Goal: Task Accomplishment & Management: Manage account settings

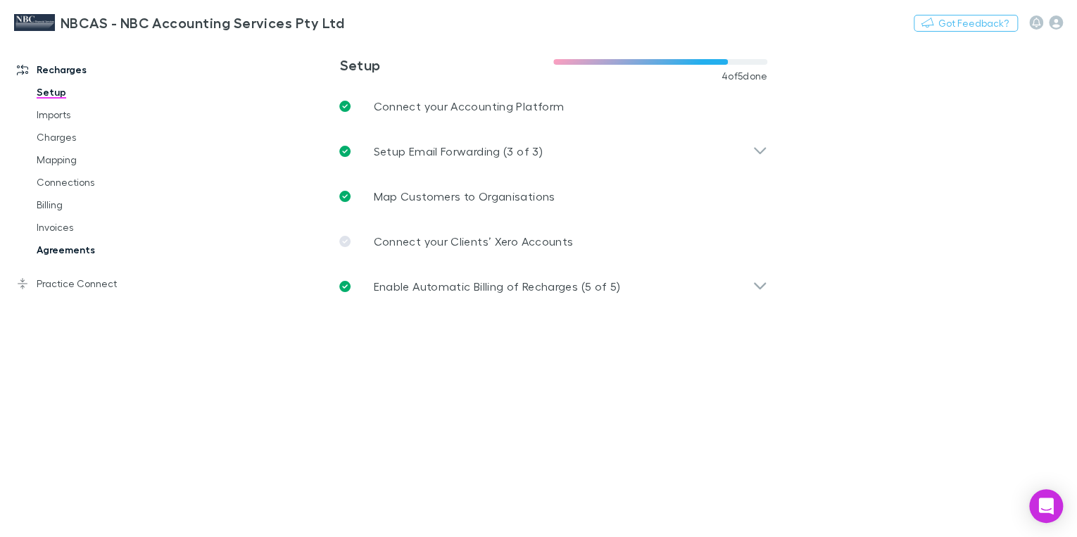
click at [81, 242] on link "Agreements" at bounding box center [103, 250] width 160 height 23
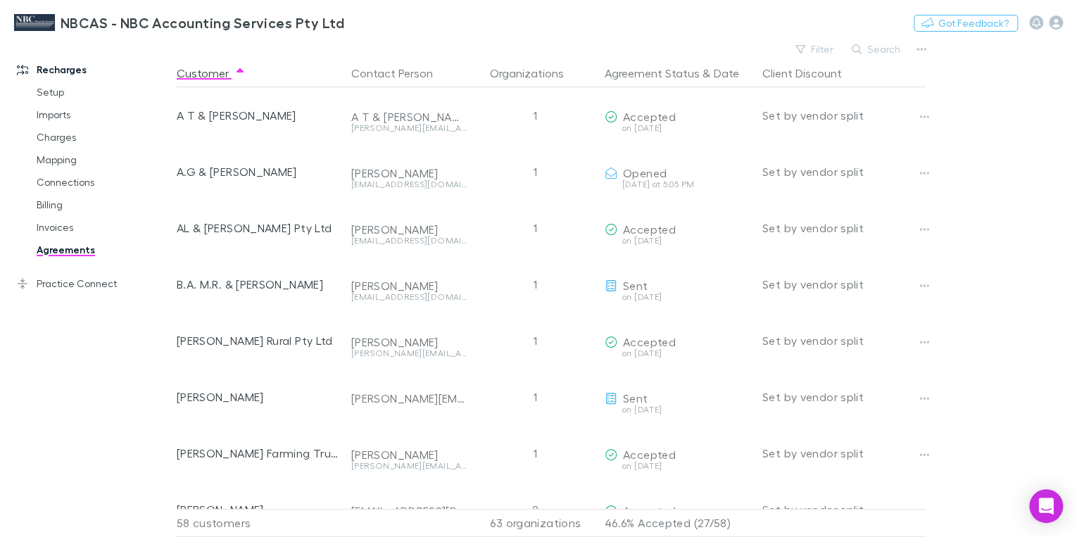
click at [87, 248] on link "Agreements" at bounding box center [103, 250] width 160 height 23
click at [685, 70] on button "Agreement Status" at bounding box center [651, 73] width 95 height 28
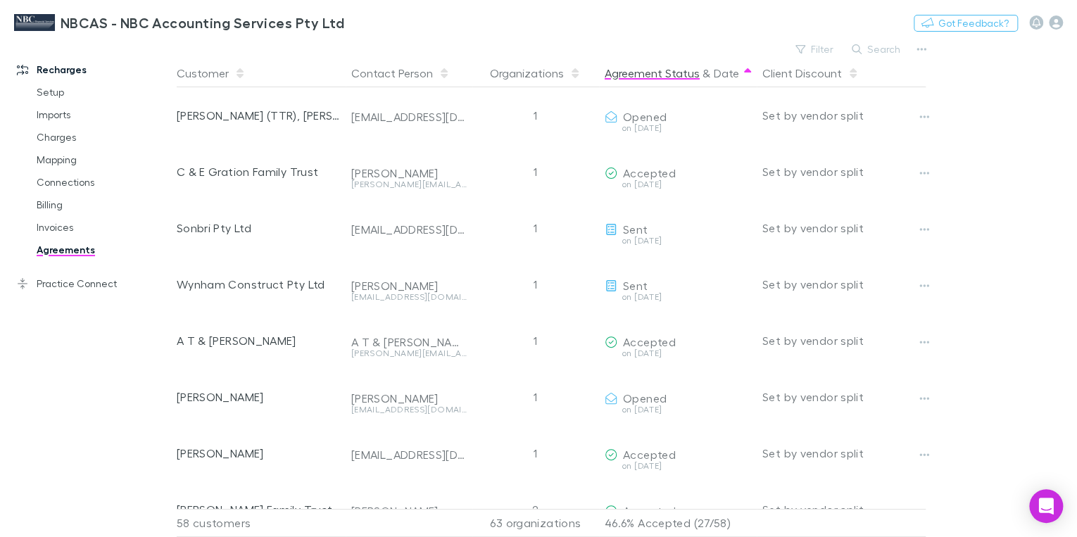
click at [666, 76] on button "Agreement Status" at bounding box center [651, 73] width 95 height 28
click at [875, 51] on button "Search" at bounding box center [876, 49] width 64 height 17
click at [772, 47] on div "Filter Search" at bounding box center [554, 49] width 754 height 20
click at [828, 51] on button "Filter" at bounding box center [814, 49] width 53 height 17
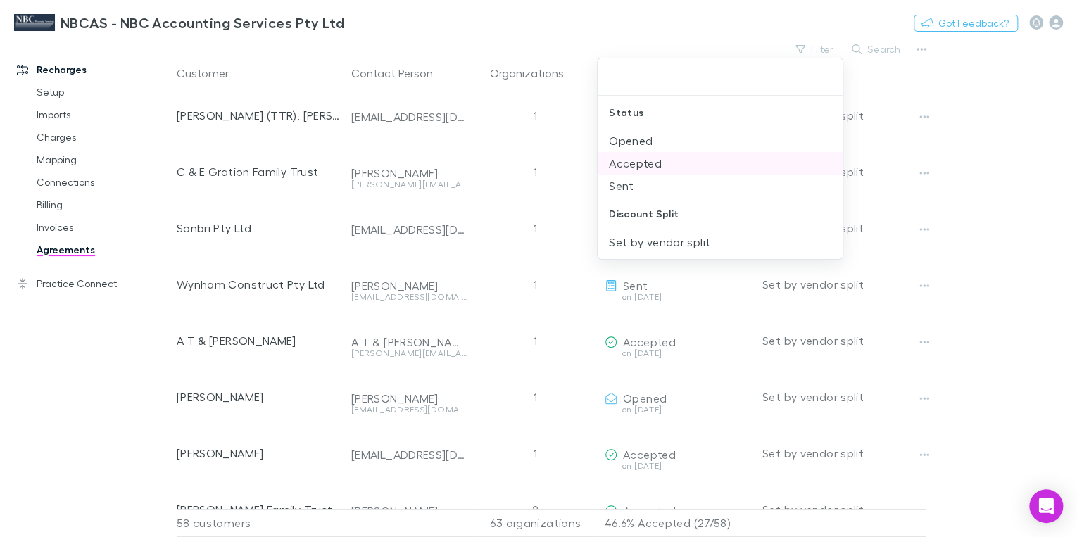
click at [640, 169] on li "Accepted" at bounding box center [719, 163] width 245 height 23
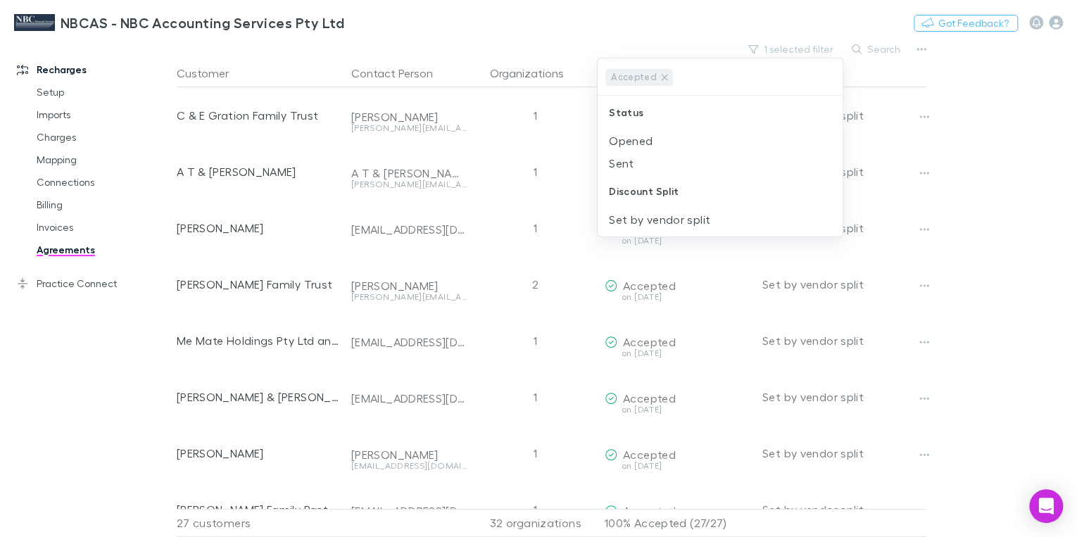
drag, startPoint x: 671, startPoint y: 6, endPoint x: 678, endPoint y: 9, distance: 7.6
click at [672, 7] on div at bounding box center [538, 268] width 1077 height 537
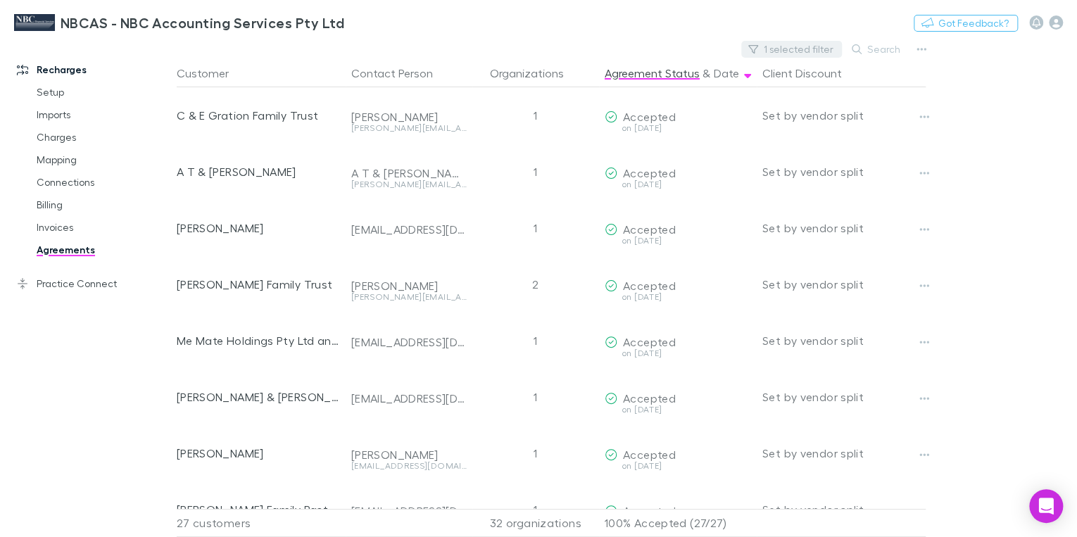
click at [811, 51] on button "1 selected filter" at bounding box center [791, 49] width 101 height 17
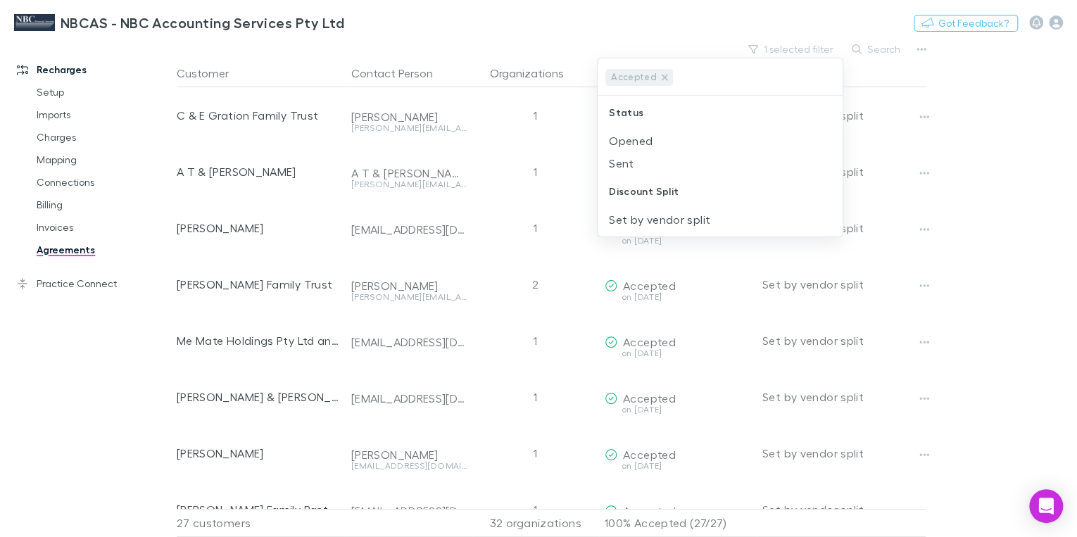
click at [860, 51] on div at bounding box center [538, 268] width 1077 height 537
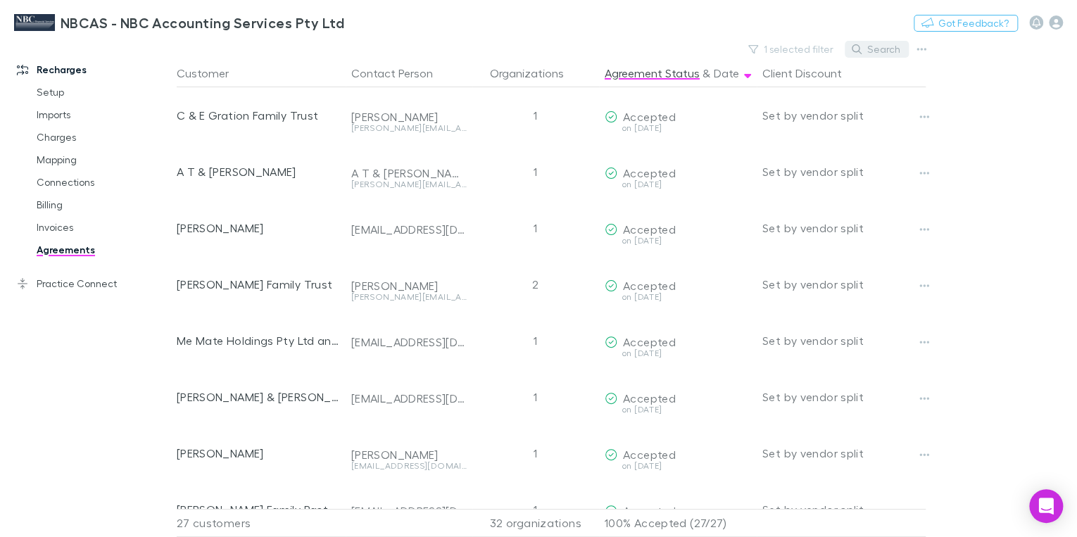
click at [870, 51] on button "Search" at bounding box center [876, 49] width 64 height 17
click at [743, 53] on div "1 selected filter Search" at bounding box center [554, 49] width 754 height 20
click at [821, 53] on button "1 selected filter" at bounding box center [791, 49] width 101 height 17
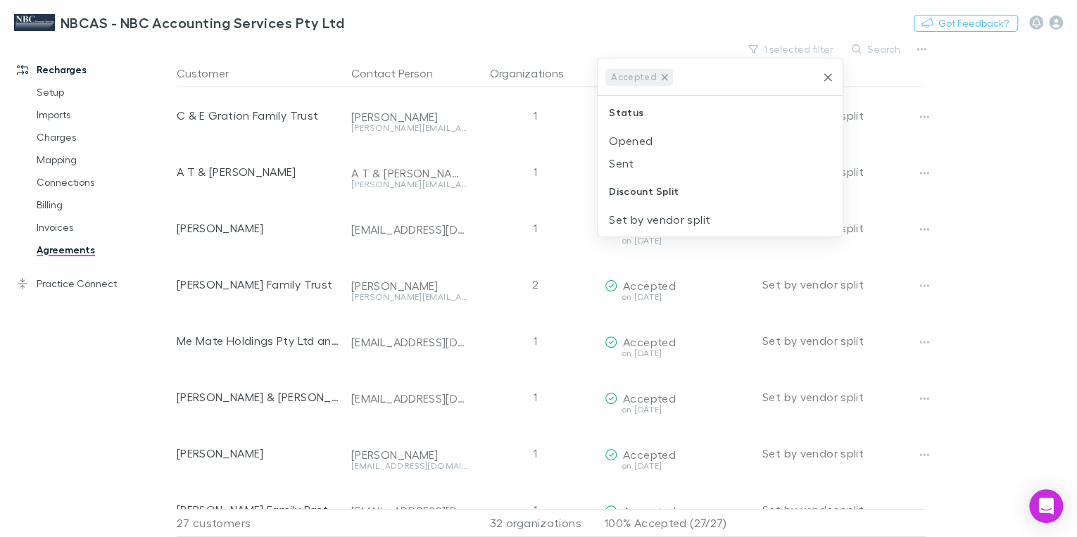
click at [664, 76] on icon at bounding box center [664, 77] width 11 height 11
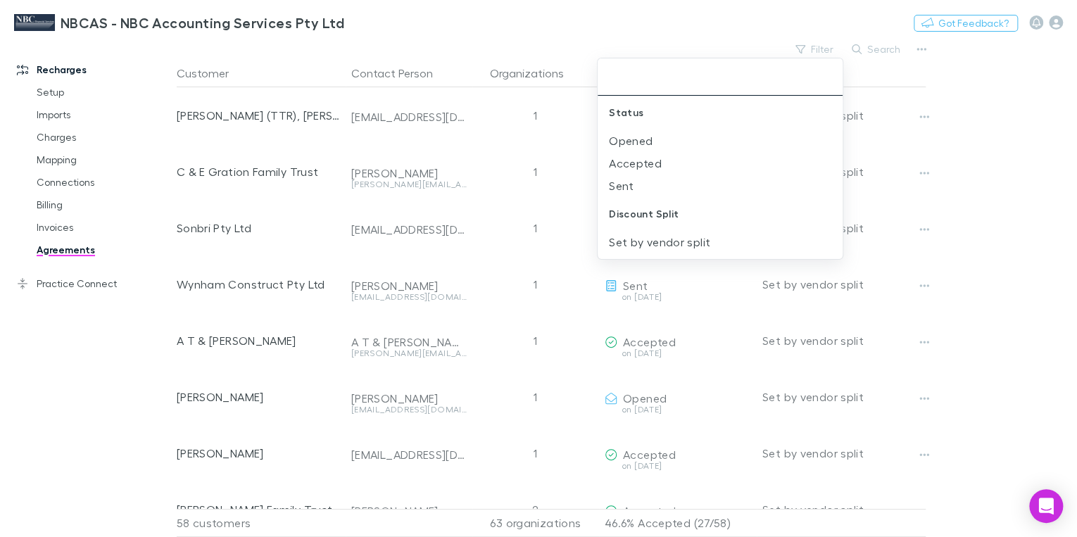
click at [889, 49] on div at bounding box center [538, 268] width 1077 height 537
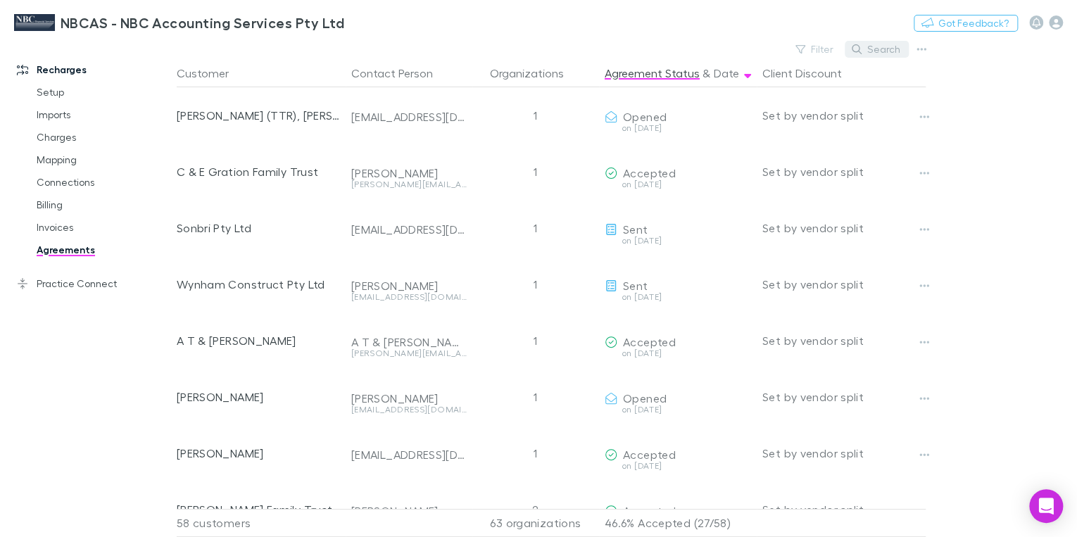
click at [884, 51] on button "Search" at bounding box center [876, 49] width 64 height 17
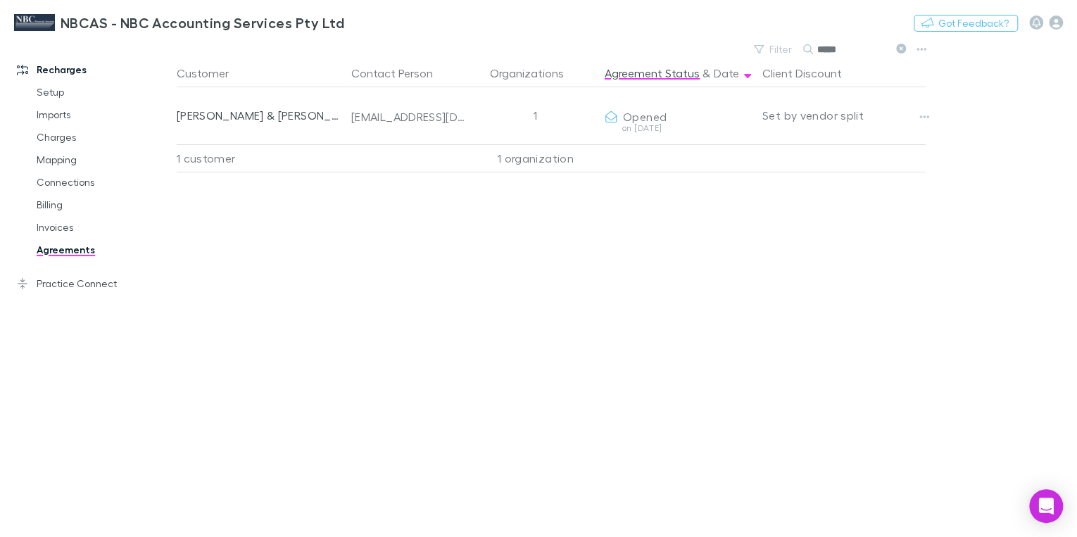
drag, startPoint x: 842, startPoint y: 51, endPoint x: 813, endPoint y: 51, distance: 28.9
click at [813, 51] on div "*****" at bounding box center [856, 49] width 106 height 17
click at [829, 49] on input "*****" at bounding box center [852, 49] width 70 height 20
drag, startPoint x: 847, startPoint y: 48, endPoint x: 797, endPoint y: 42, distance: 50.4
click at [798, 42] on div "Filter Search *****" at bounding box center [829, 49] width 165 height 20
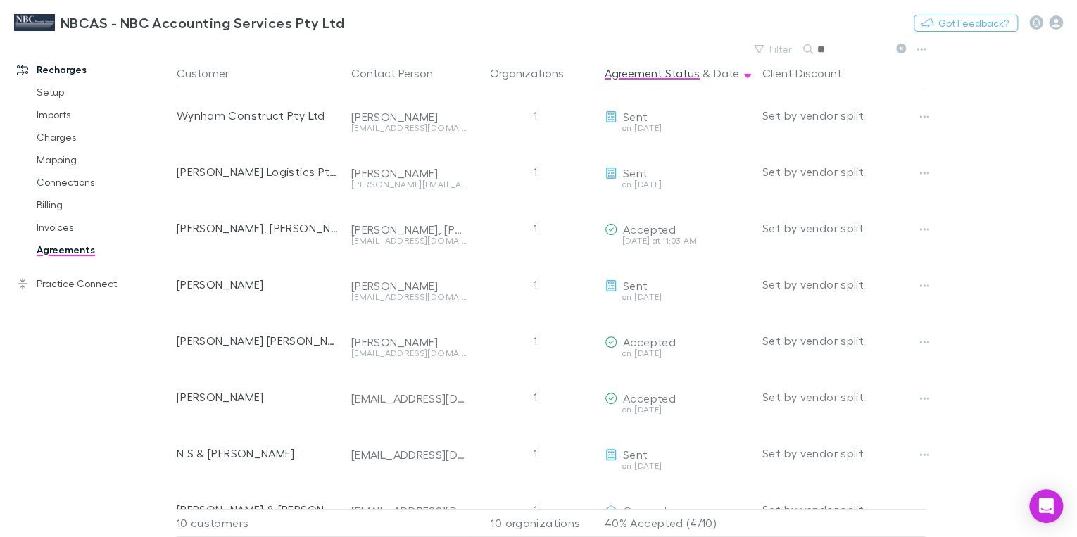
type input "*"
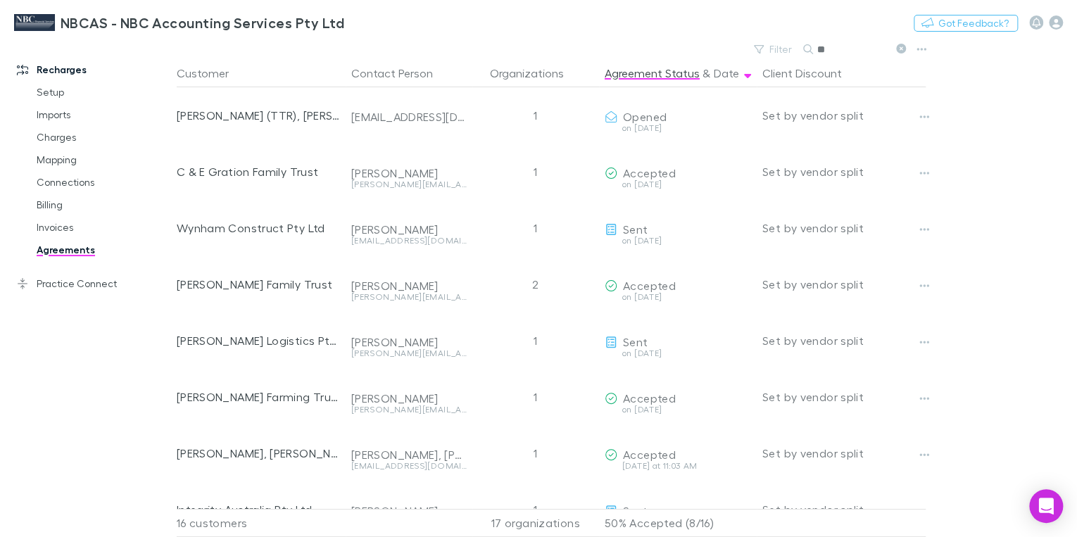
type input "*"
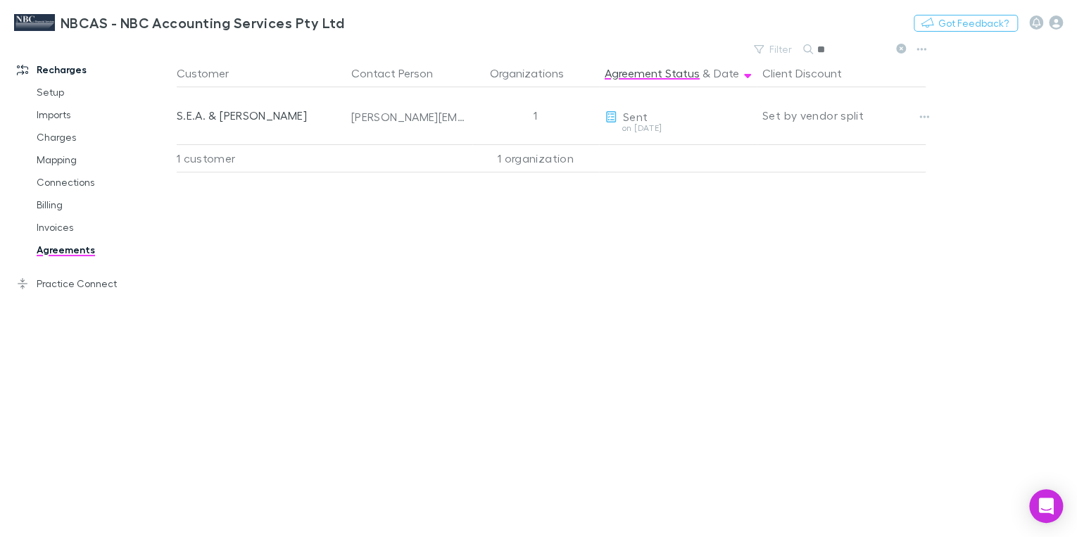
type input "*"
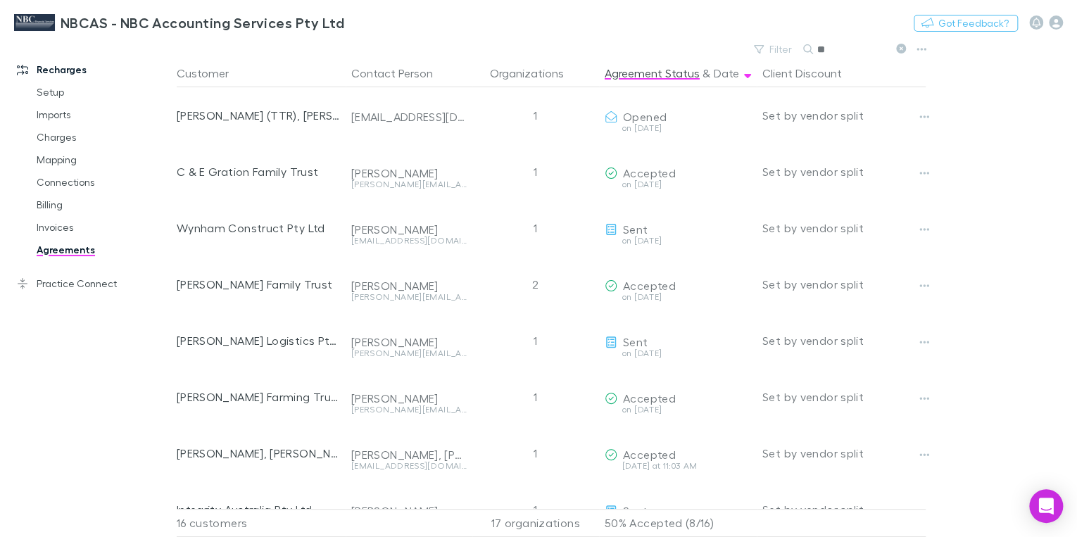
type input "*"
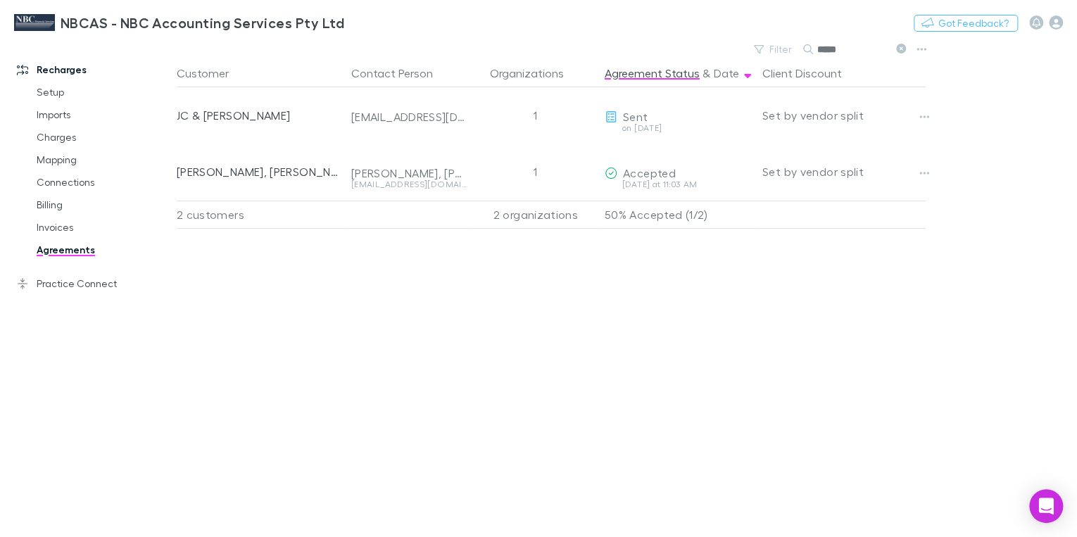
type input "*****"
click at [664, 75] on button "Agreement Status" at bounding box center [651, 73] width 95 height 28
drag, startPoint x: 898, startPoint y: 50, endPoint x: 878, endPoint y: 56, distance: 20.7
click at [898, 50] on icon at bounding box center [901, 49] width 10 height 10
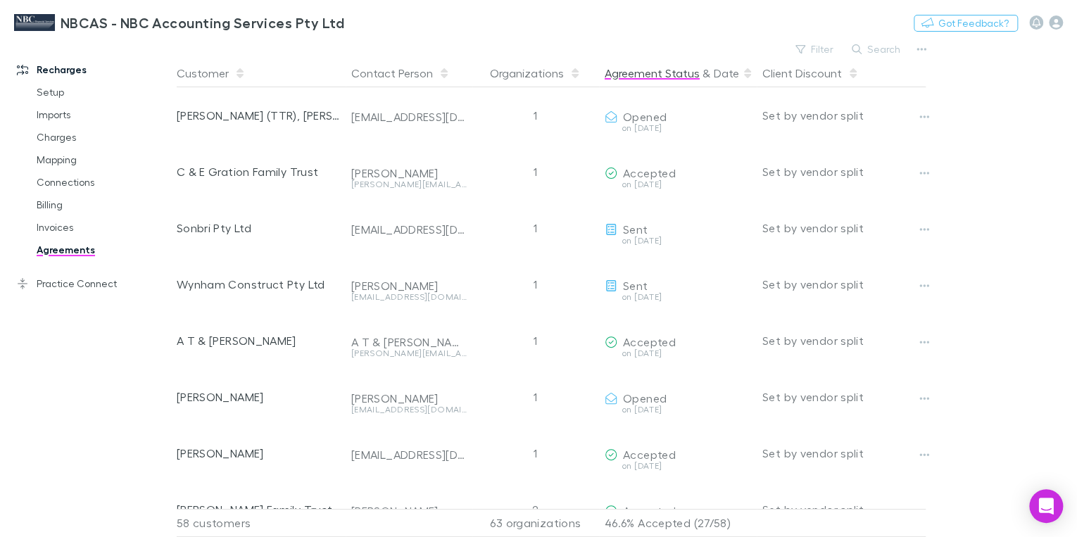
click at [654, 75] on button "Agreement Status" at bounding box center [651, 73] width 95 height 28
click at [667, 74] on button "Agreement Status" at bounding box center [651, 73] width 95 height 28
click at [805, 47] on icon "button" at bounding box center [800, 49] width 10 height 10
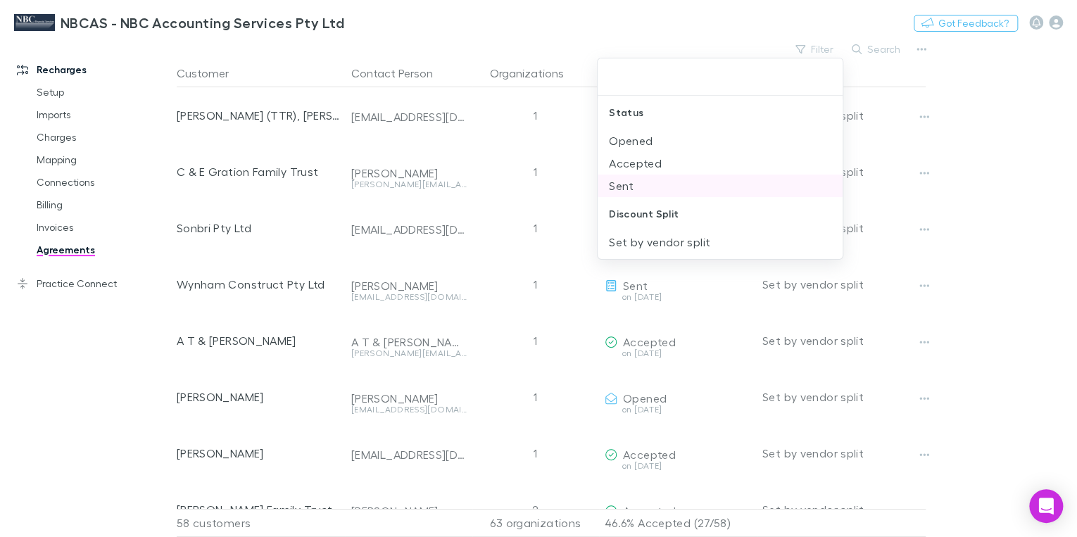
click at [622, 186] on li "Sent" at bounding box center [719, 186] width 245 height 23
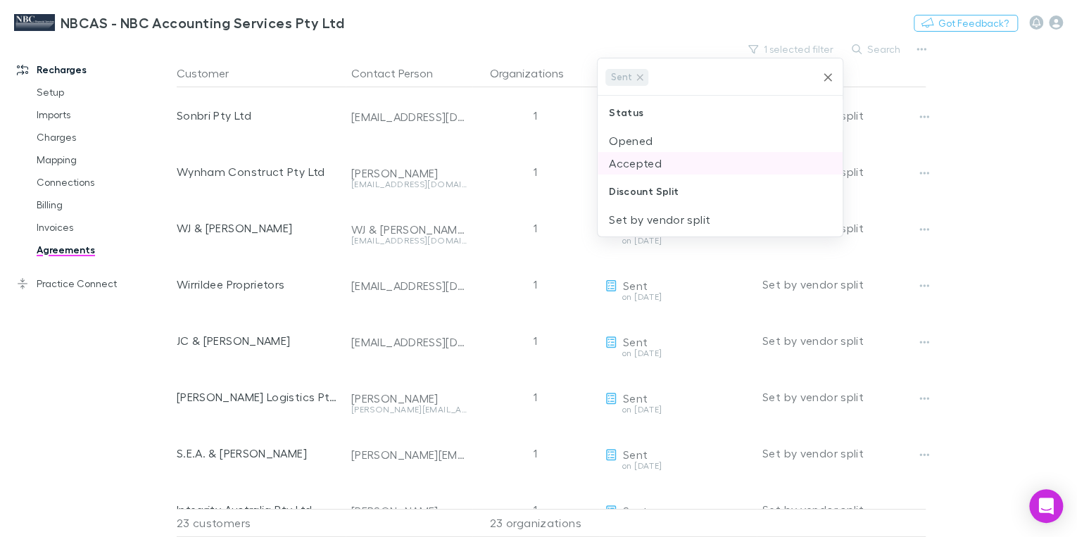
click at [628, 142] on li "Opened" at bounding box center [719, 140] width 245 height 23
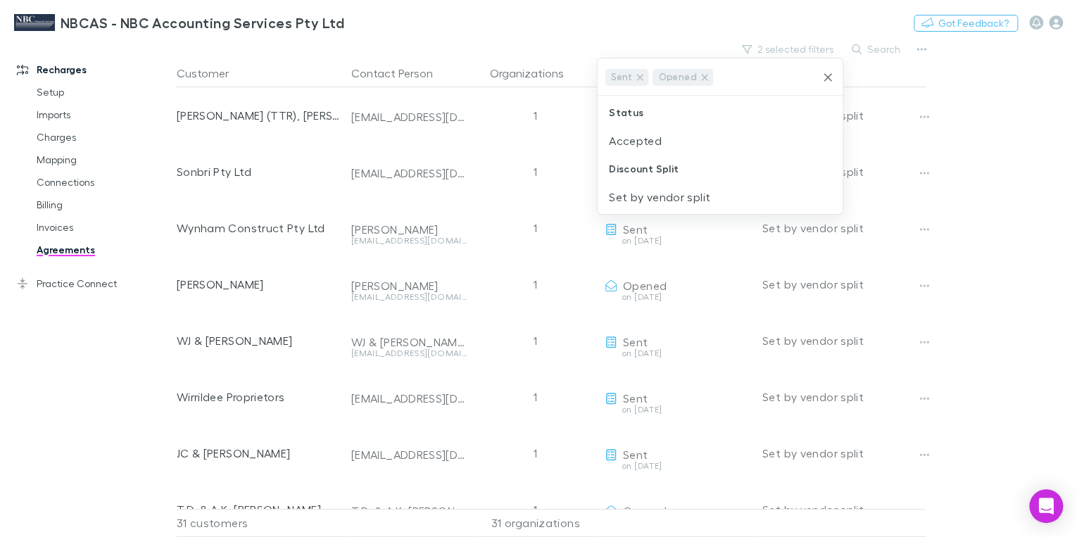
click at [675, 27] on div at bounding box center [538, 268] width 1077 height 537
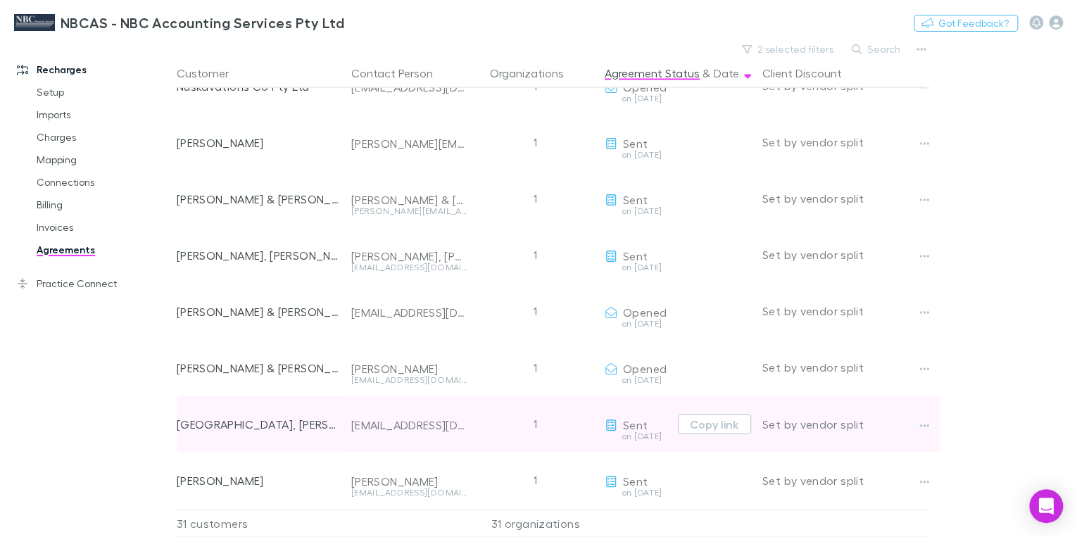
scroll to position [600, 0]
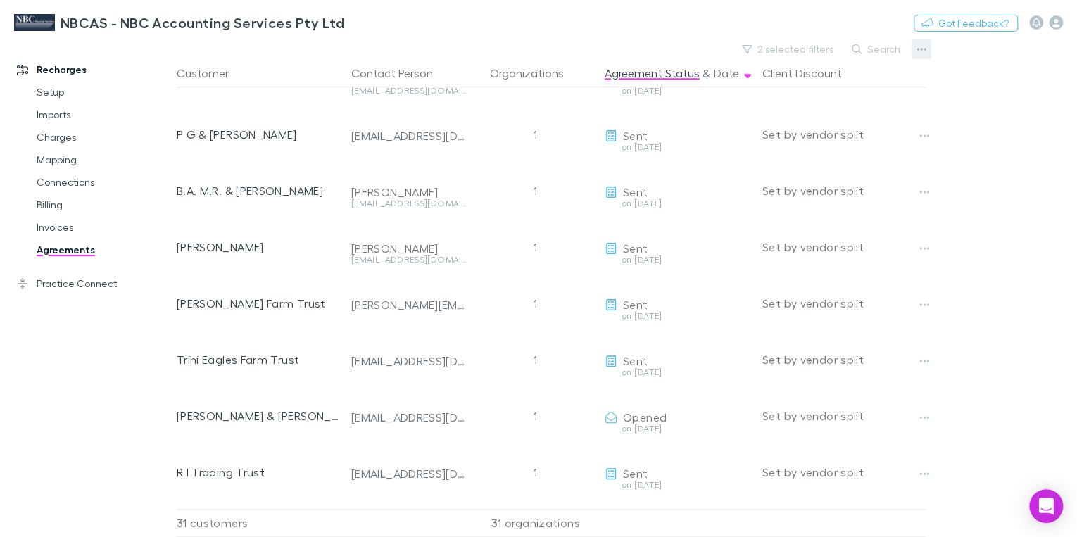
click at [920, 47] on icon "button" at bounding box center [921, 49] width 10 height 11
click at [775, 70] on p "Export CSV" at bounding box center [834, 74] width 194 height 18
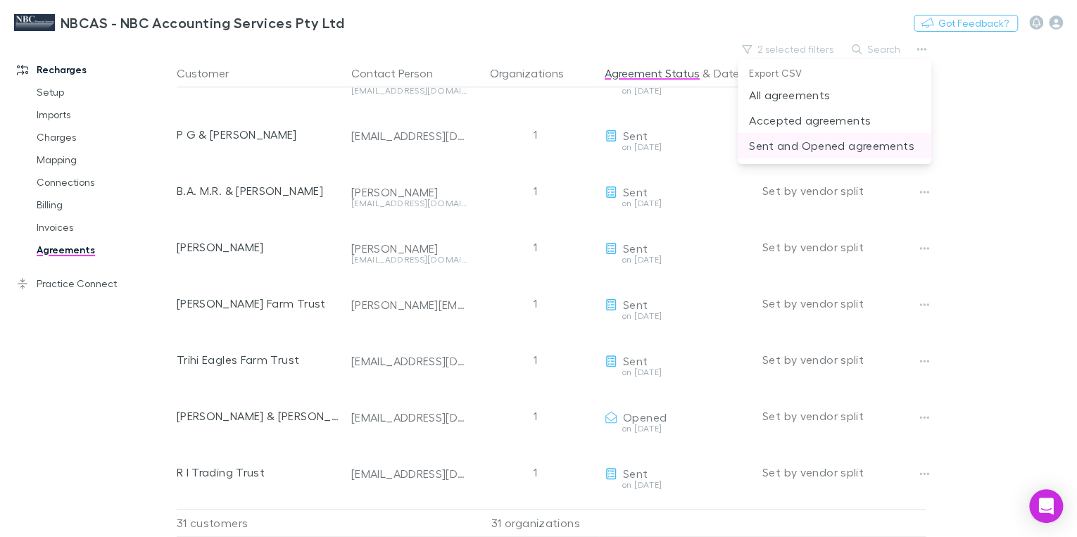
click at [809, 146] on p "Sent and Opened agreements" at bounding box center [834, 145] width 171 height 17
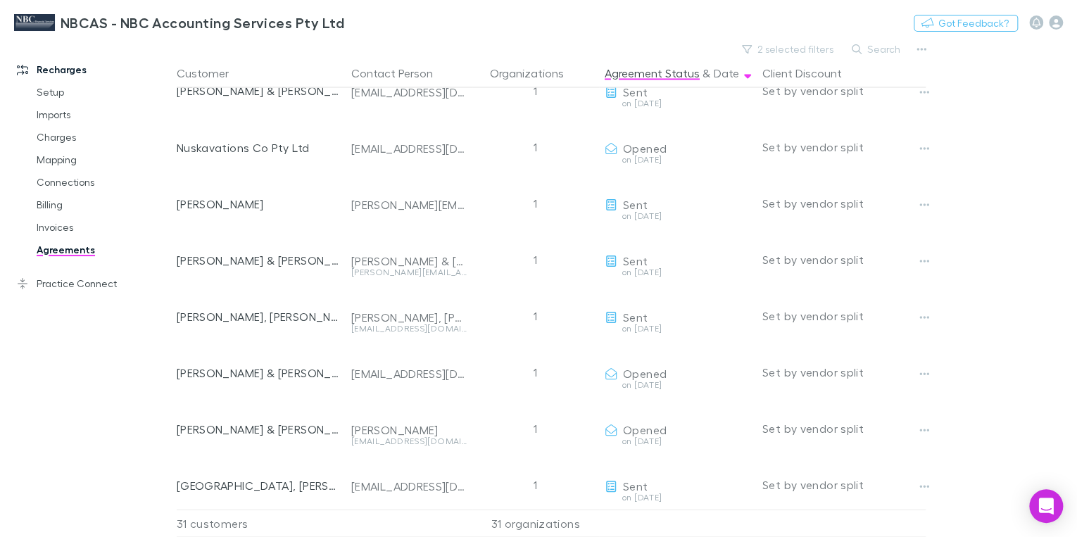
scroll to position [1332, 0]
